Goal: Task Accomplishment & Management: Complete application form

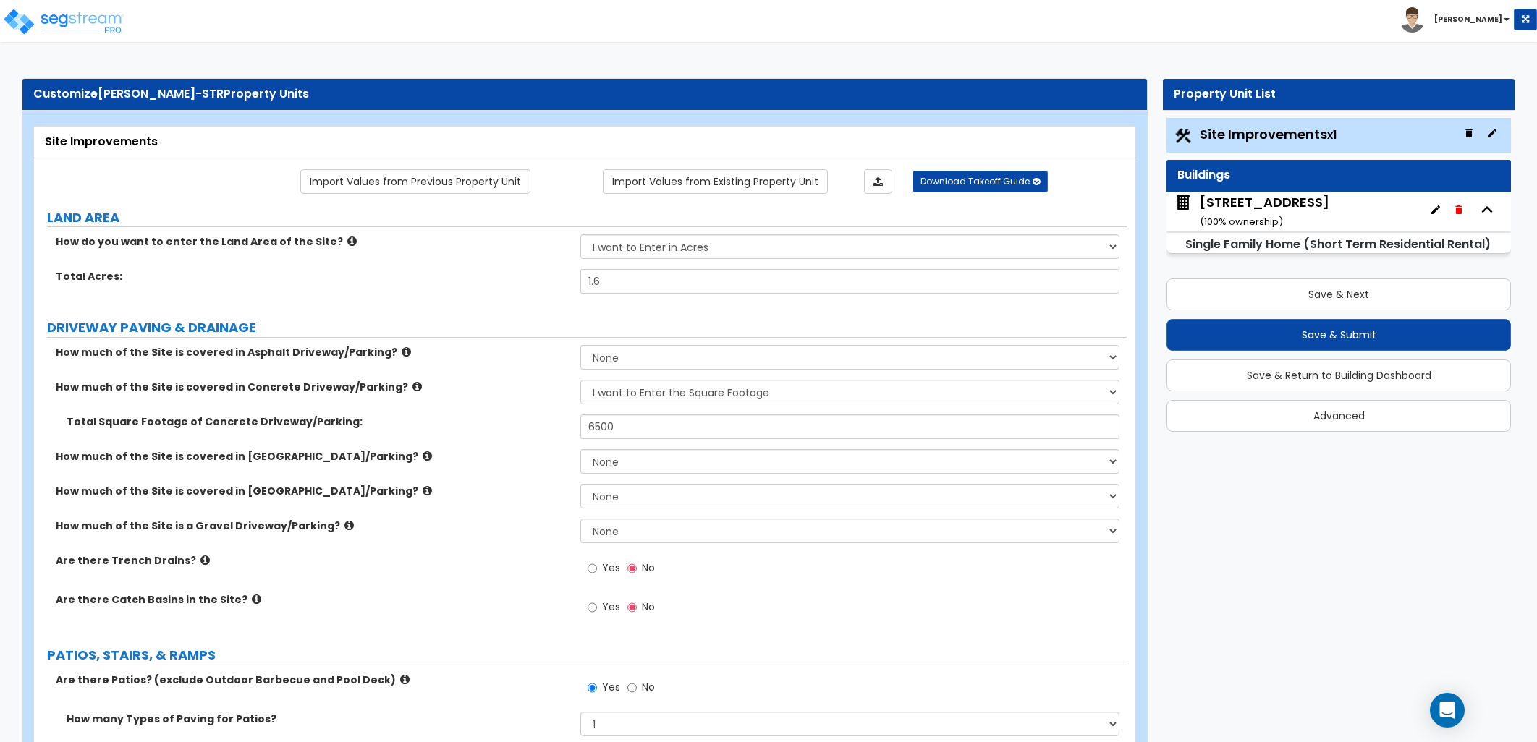
select select "2"
select select "1"
select select "3"
select select "1"
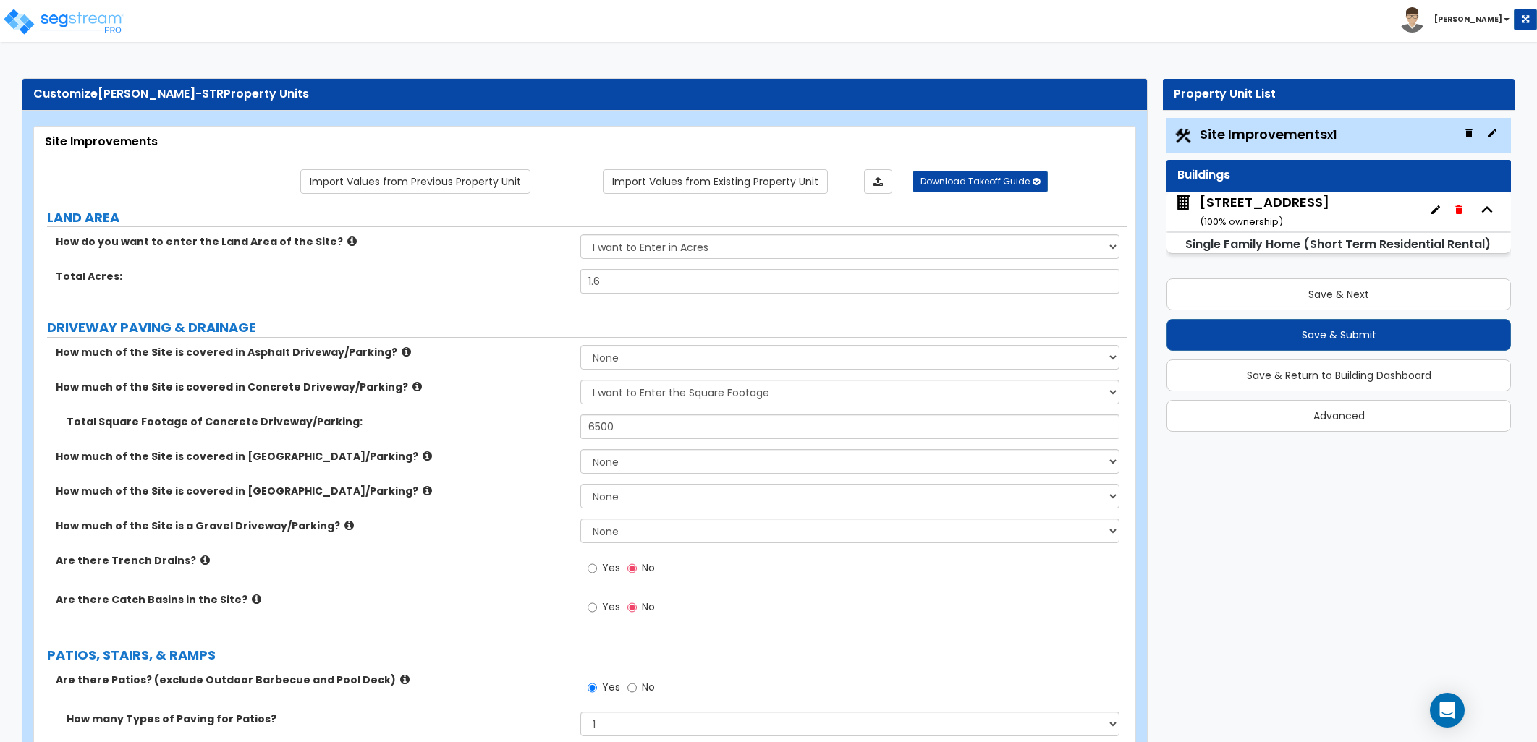
select select "1"
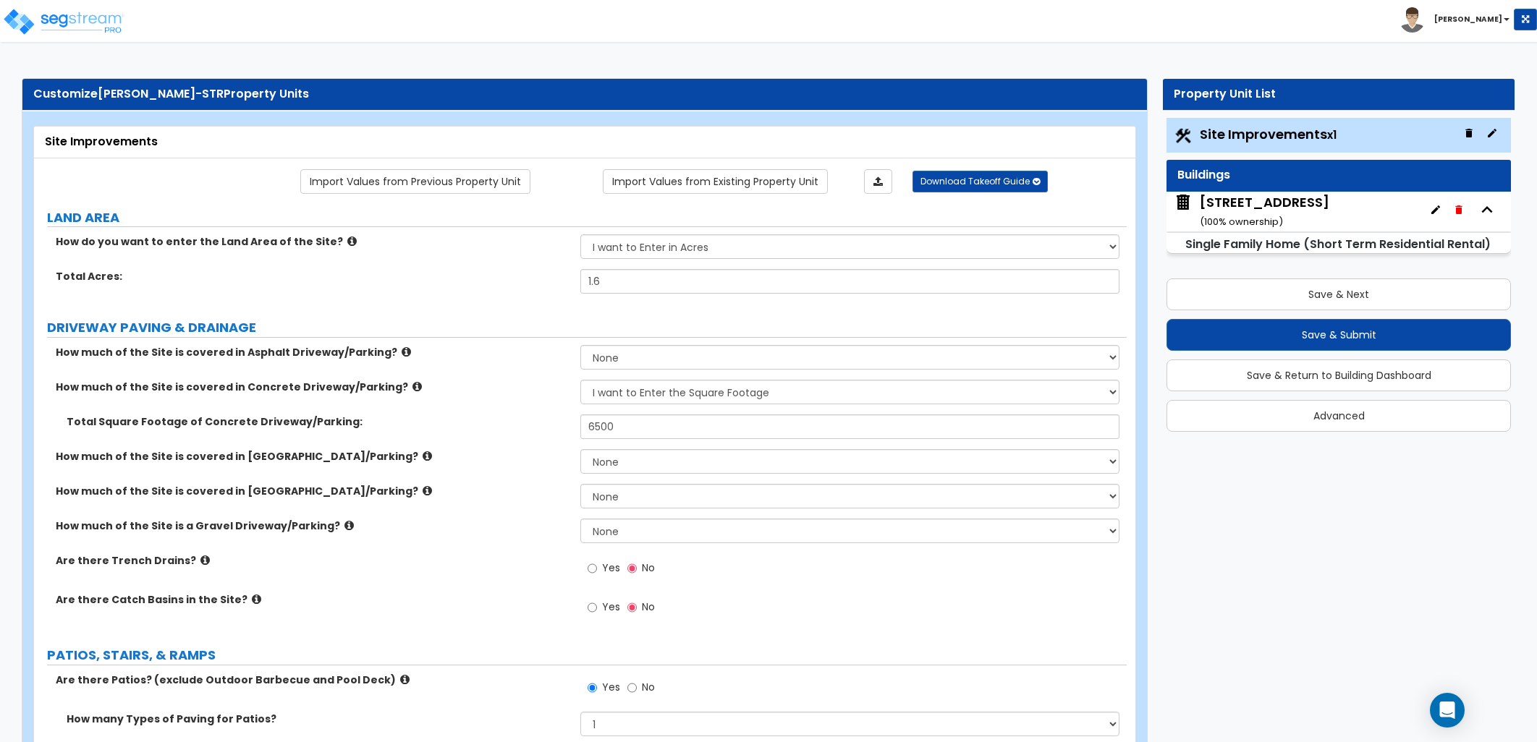
select select "2"
select select "1"
select select "2"
select select "8"
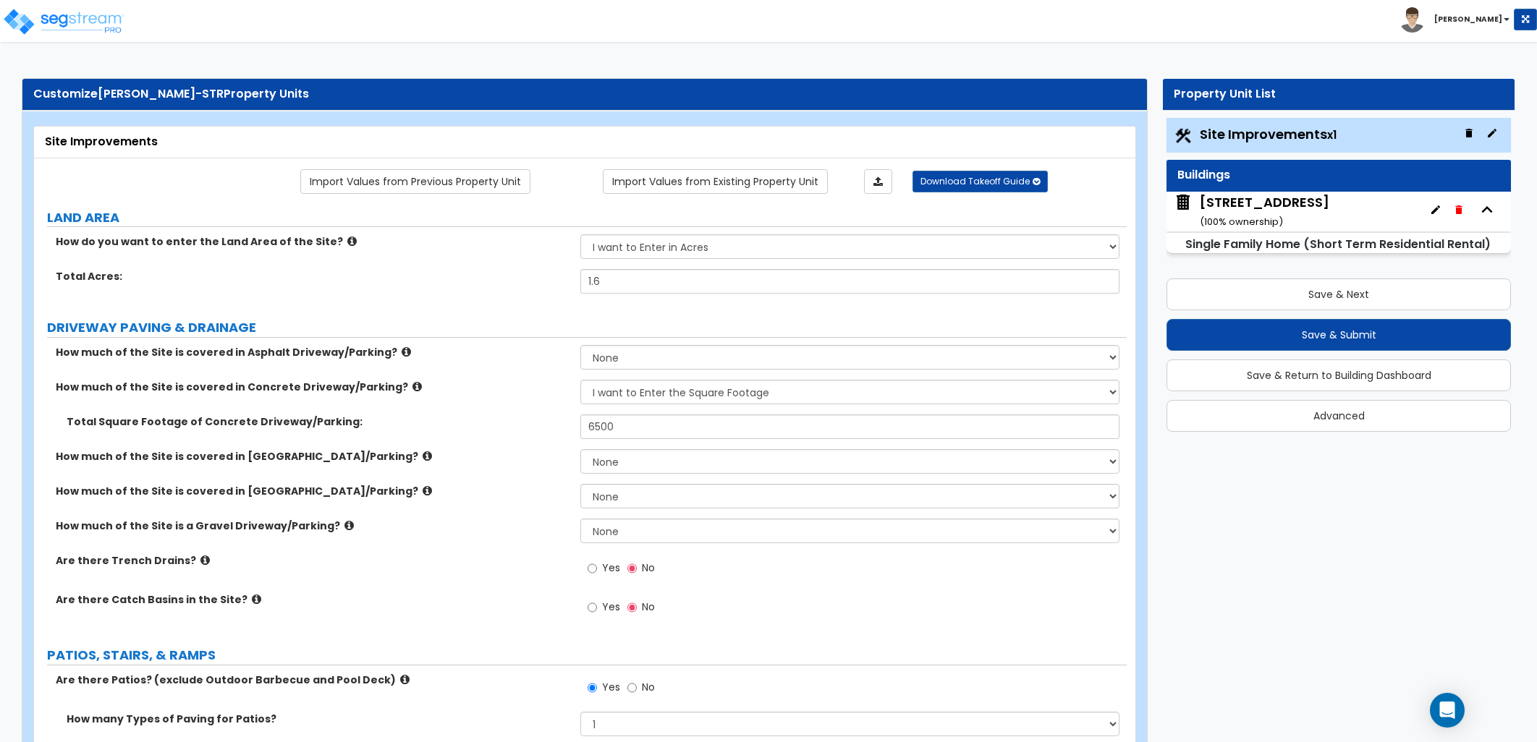
select select "5"
select select "2"
select select "3"
select select "1"
select select "2"
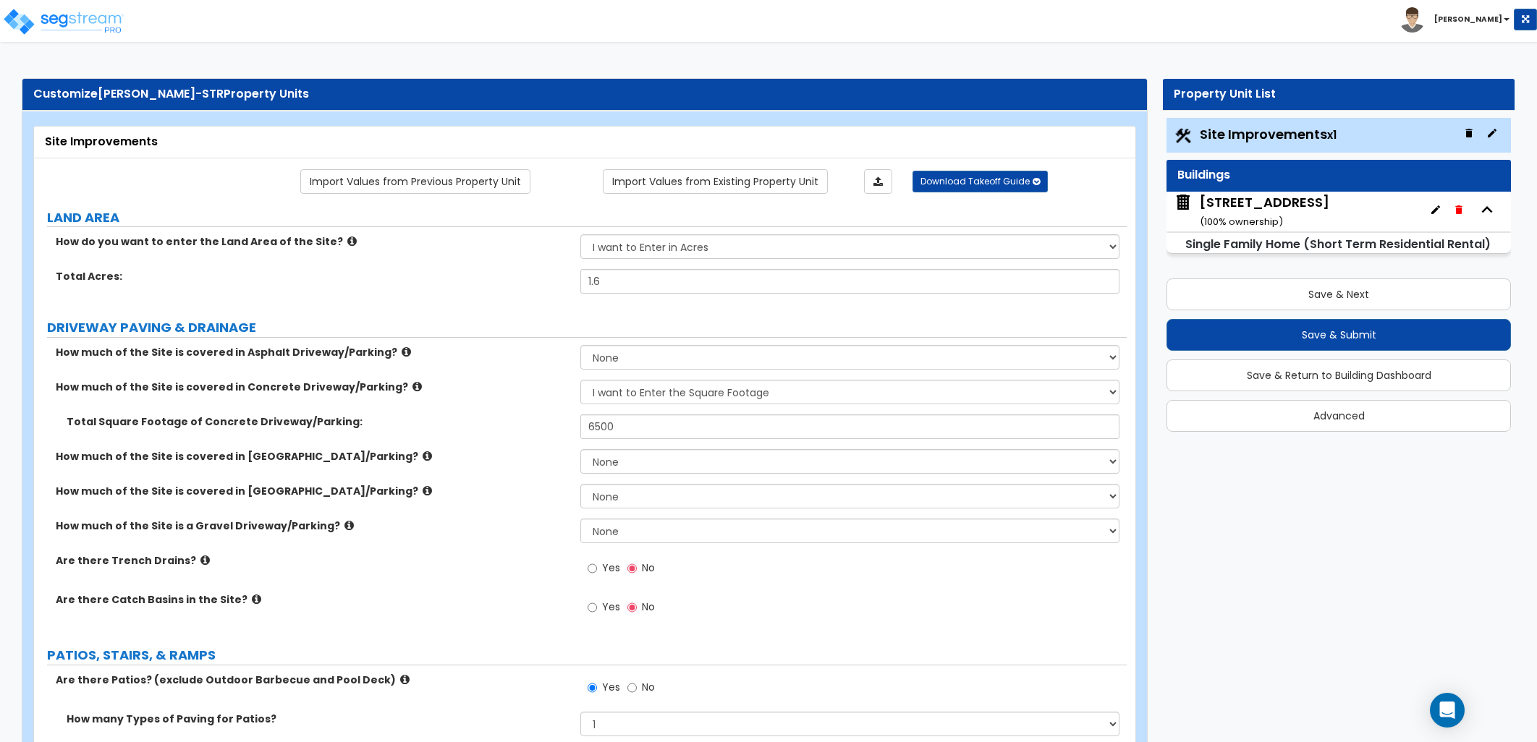
select select "1"
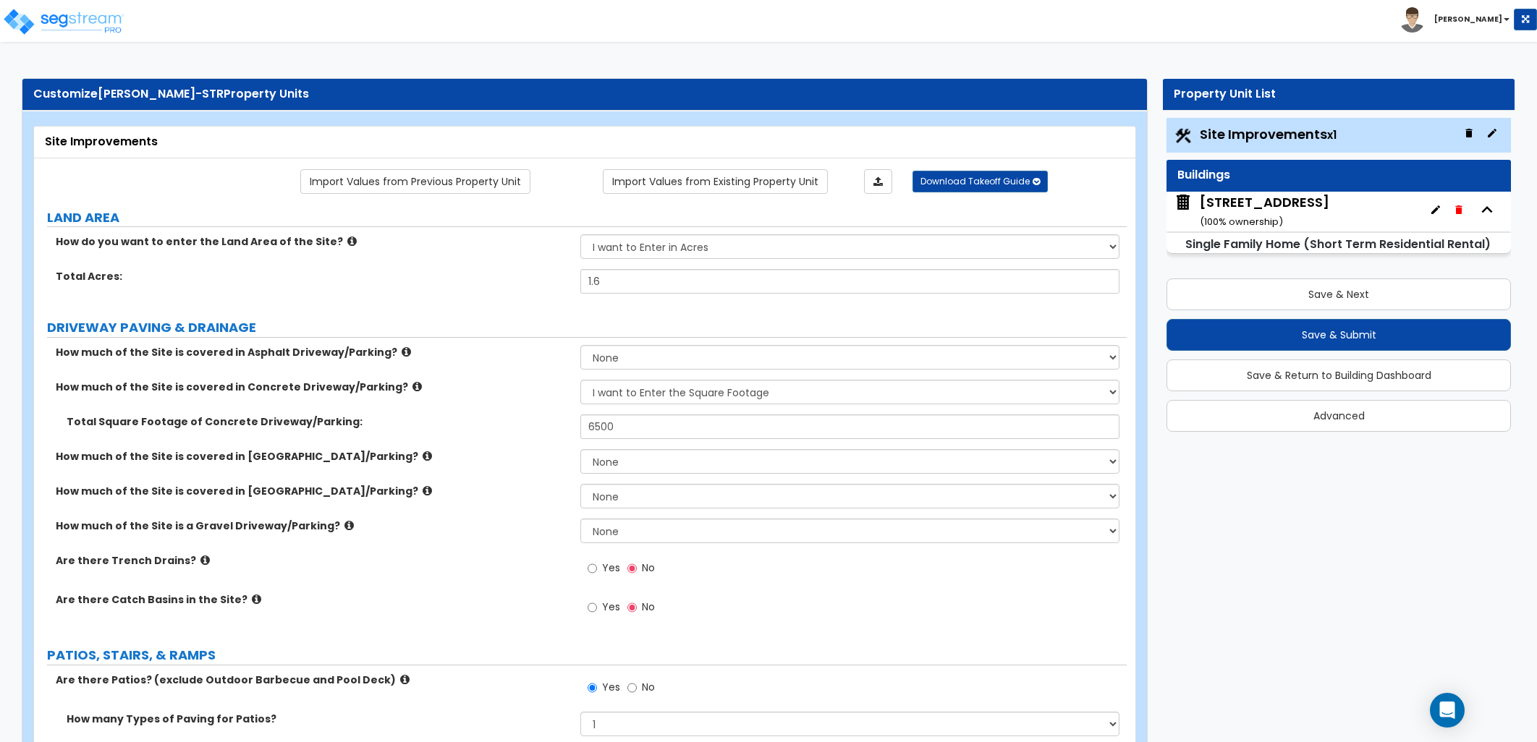
select select "2"
select select "1"
select select "3"
